Goal: Find specific page/section: Find specific page/section

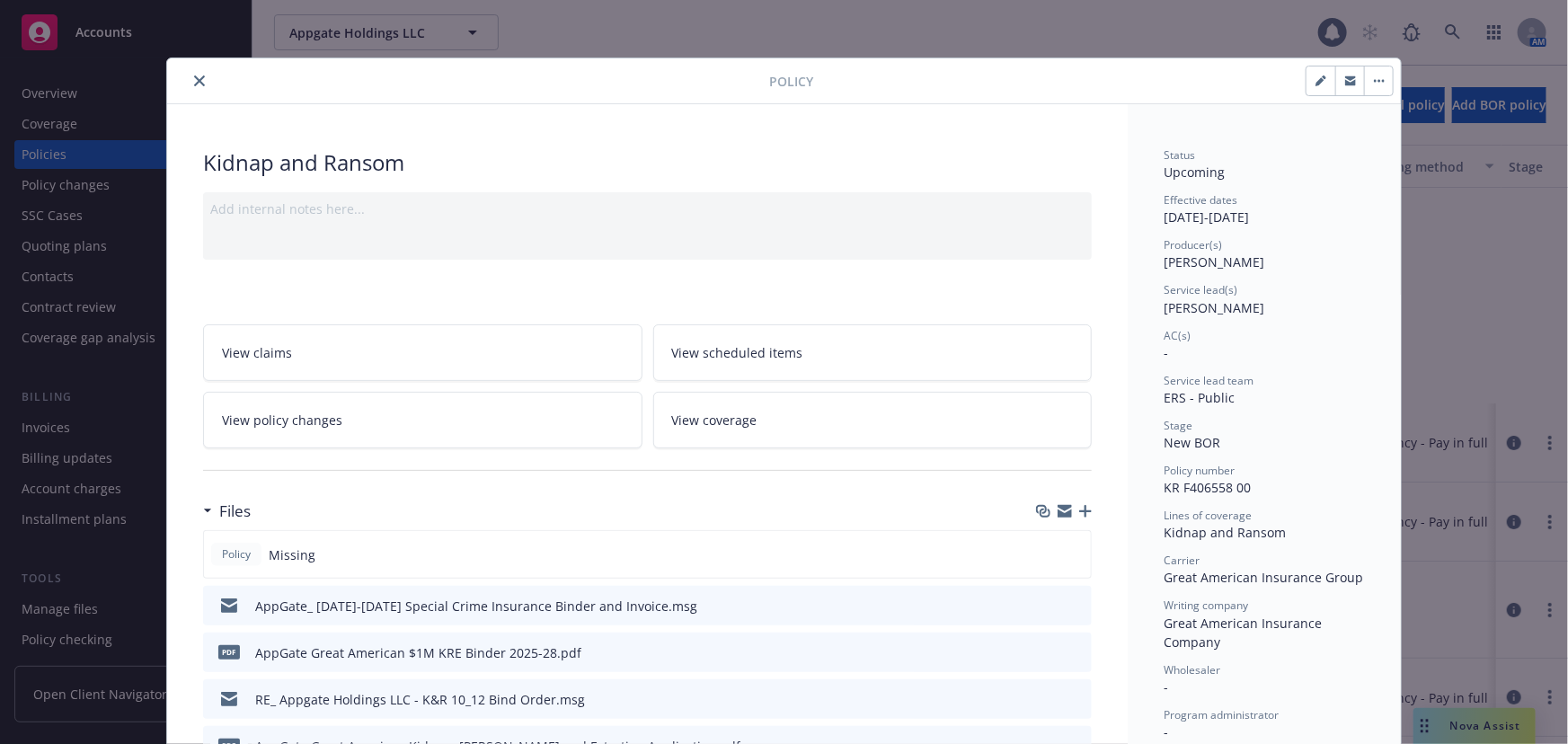
scroll to position [293, 0]
click at [194, 86] on icon "close" at bounding box center [199, 81] width 11 height 11
